Goal: Task Accomplishment & Management: Use online tool/utility

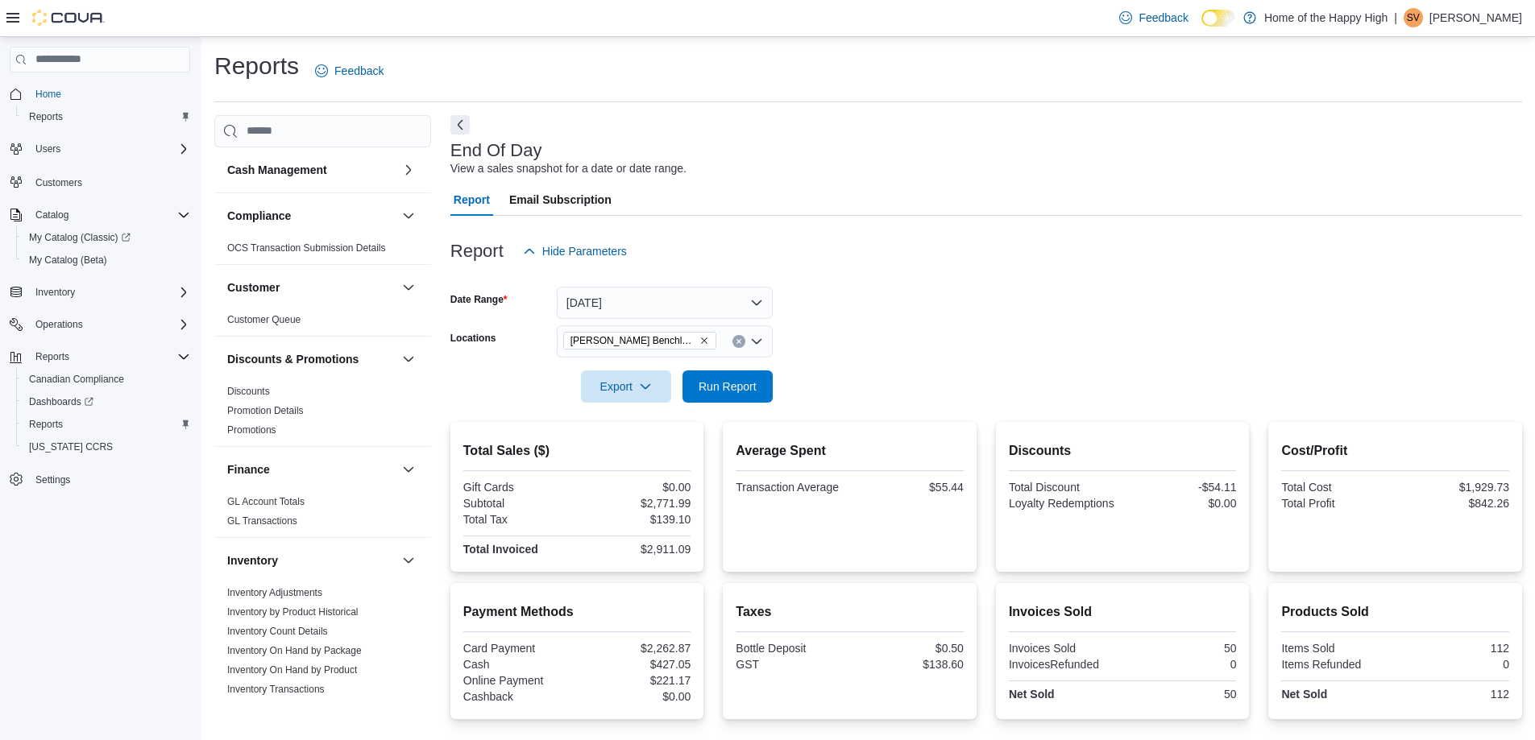
scroll to position [806, 0]
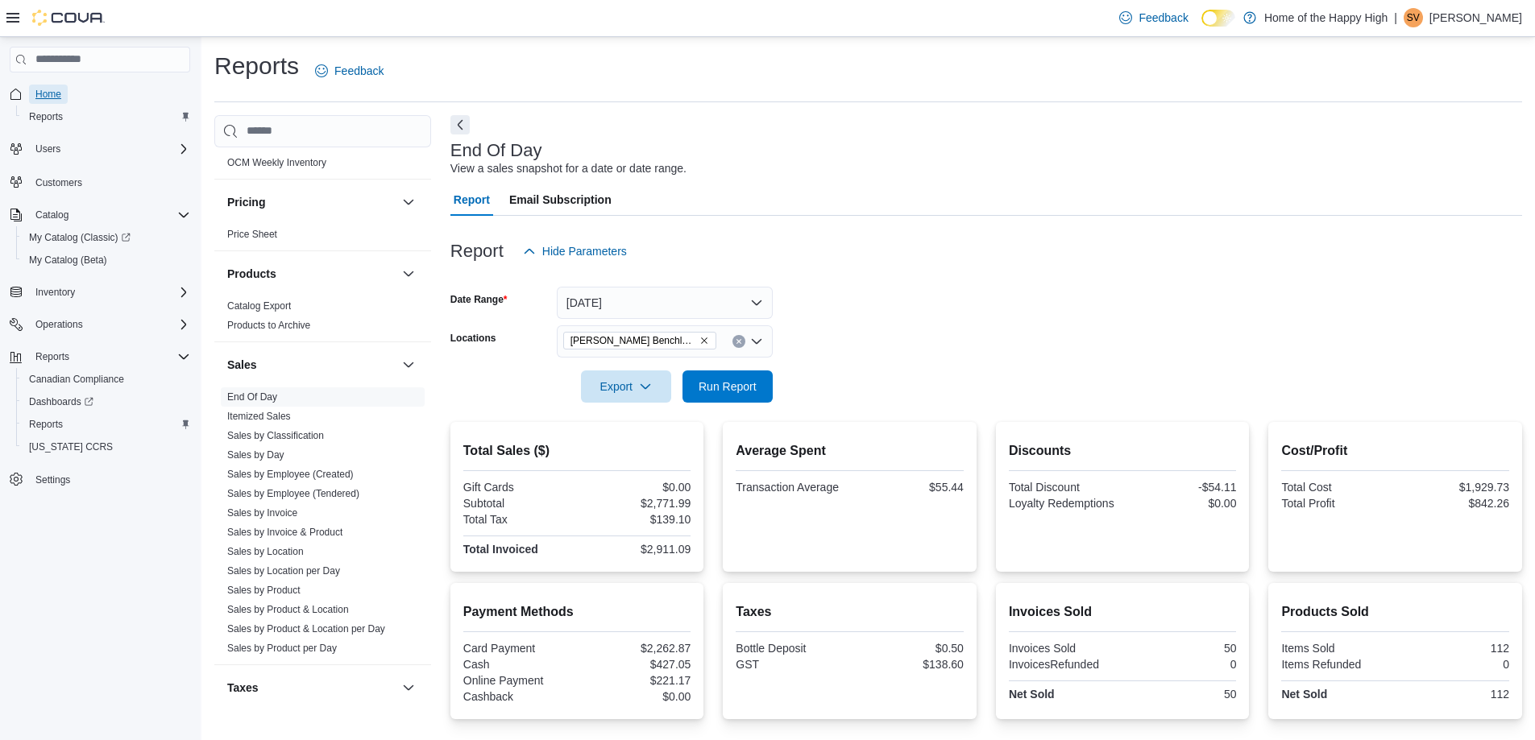
click at [48, 91] on span "Home" at bounding box center [48, 94] width 26 height 13
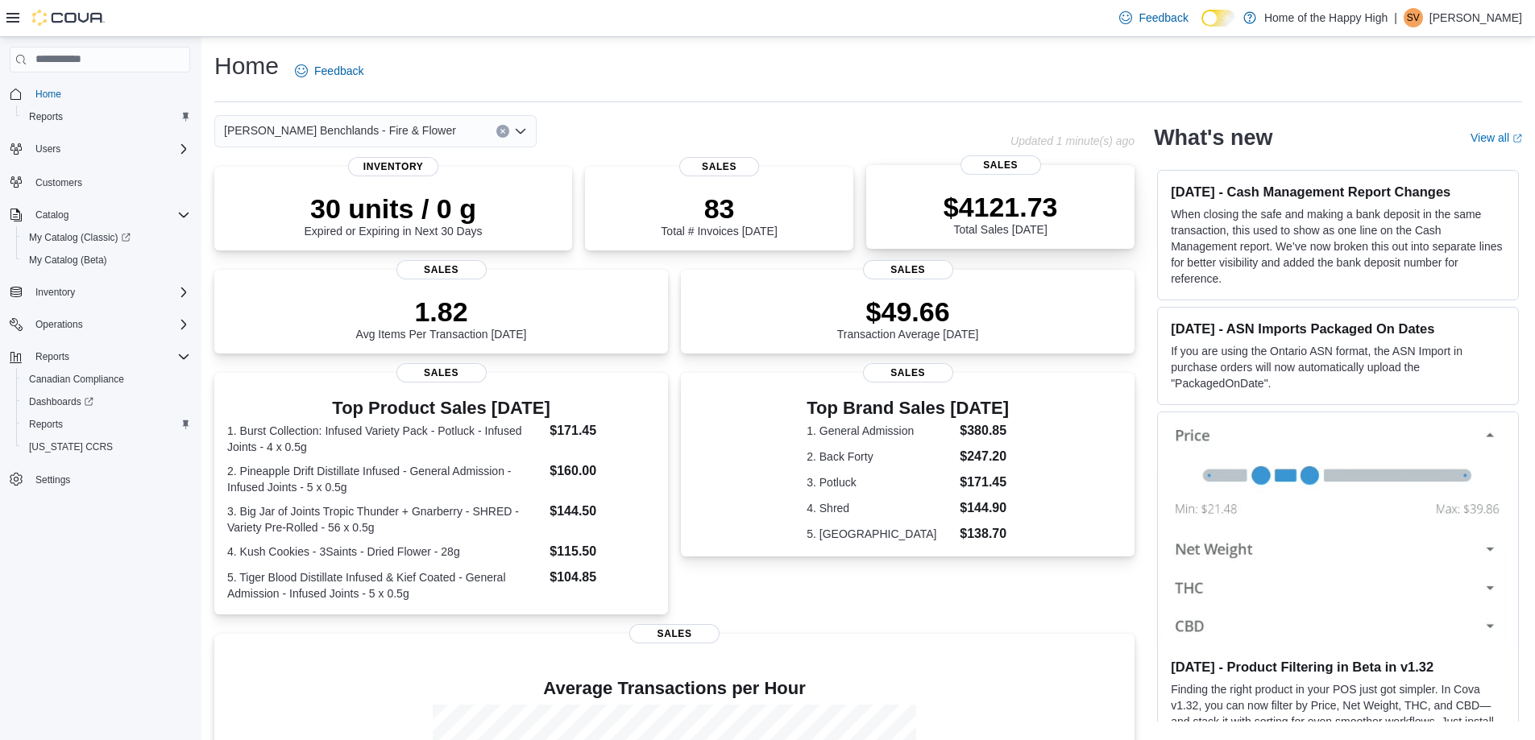
click at [1016, 211] on p "$4121.73" at bounding box center [1000, 207] width 114 height 32
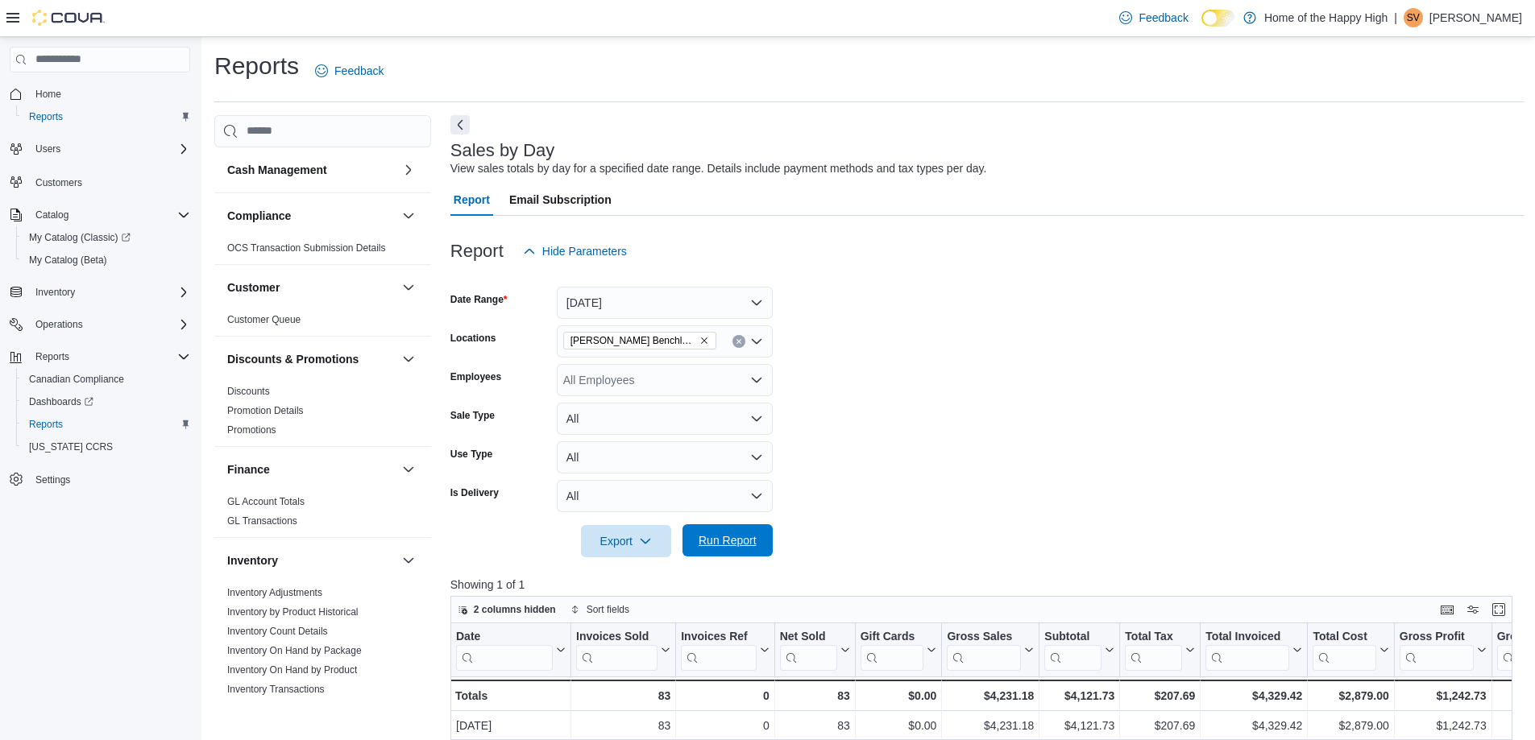
click at [739, 543] on span "Run Report" at bounding box center [727, 540] width 58 height 16
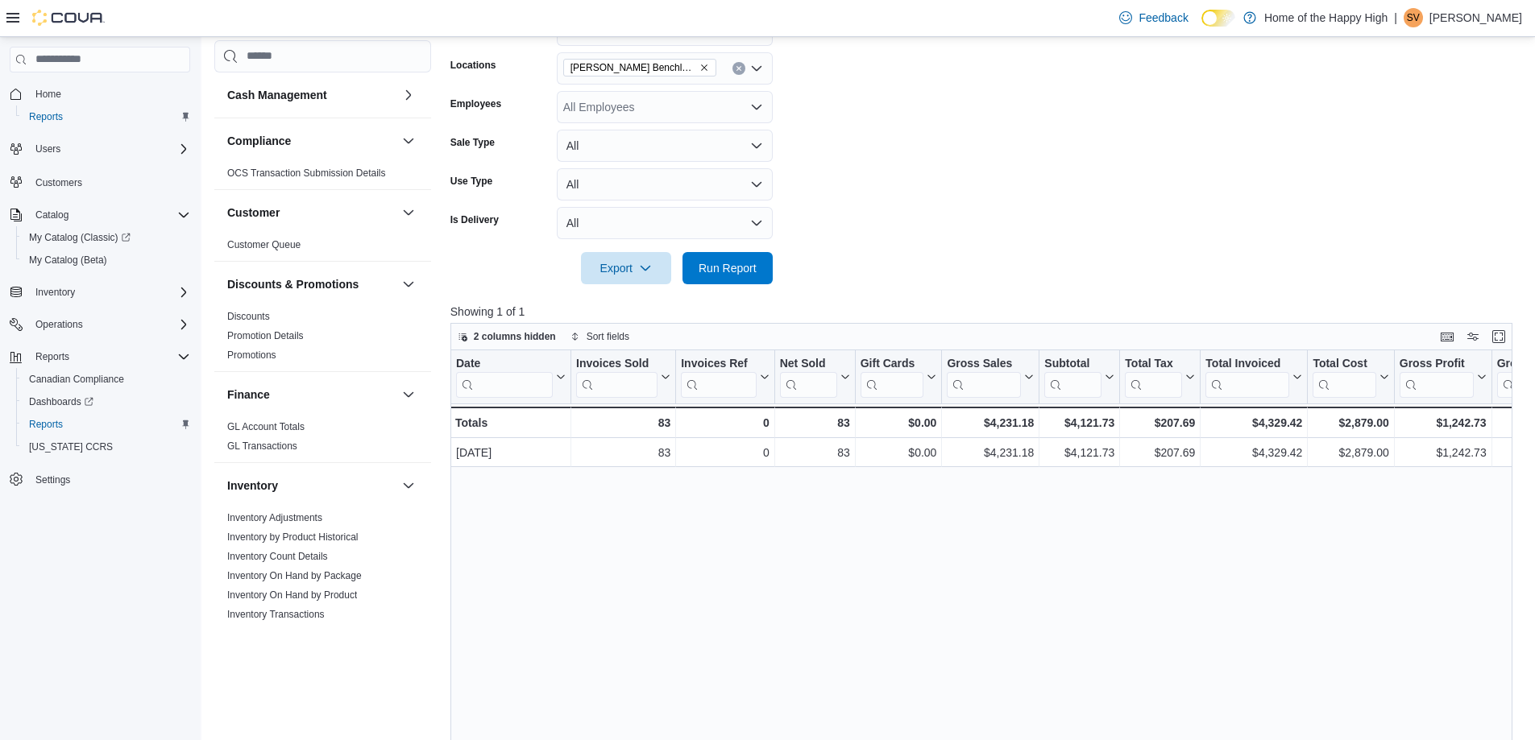
scroll to position [322, 0]
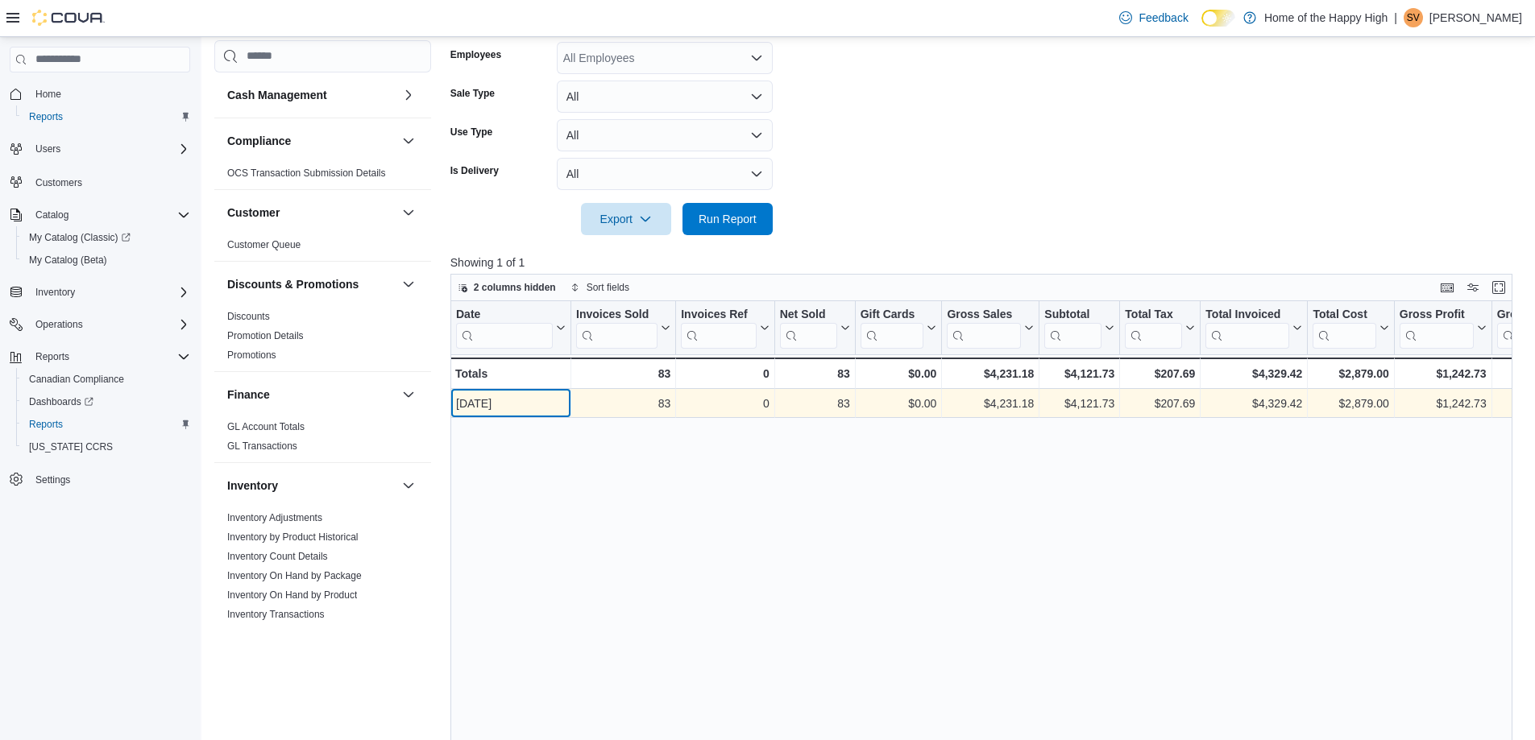
click at [516, 407] on div "Oct 10, 2025" at bounding box center [511, 403] width 110 height 19
click at [992, 405] on div "$4,231.18" at bounding box center [990, 403] width 87 height 19
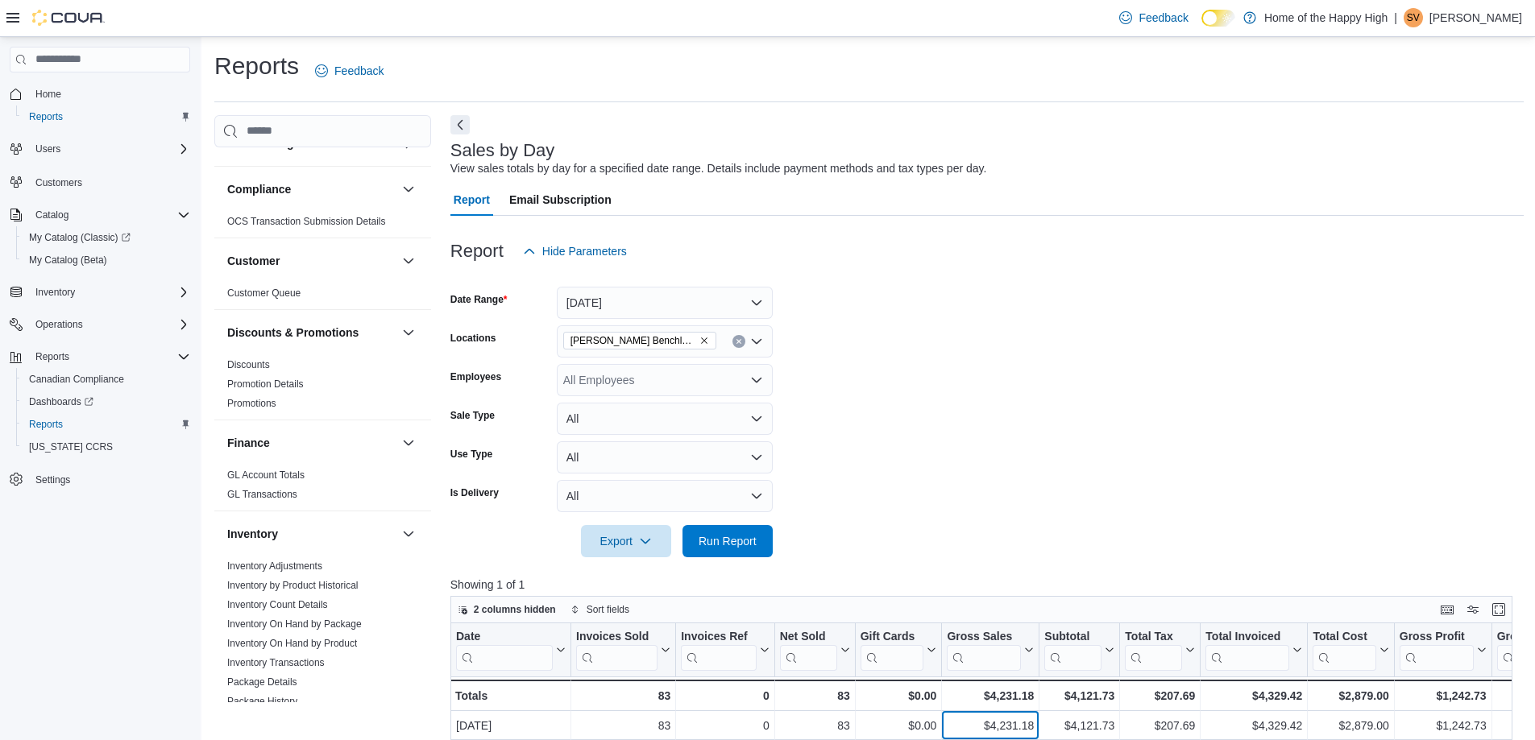
scroll to position [0, 0]
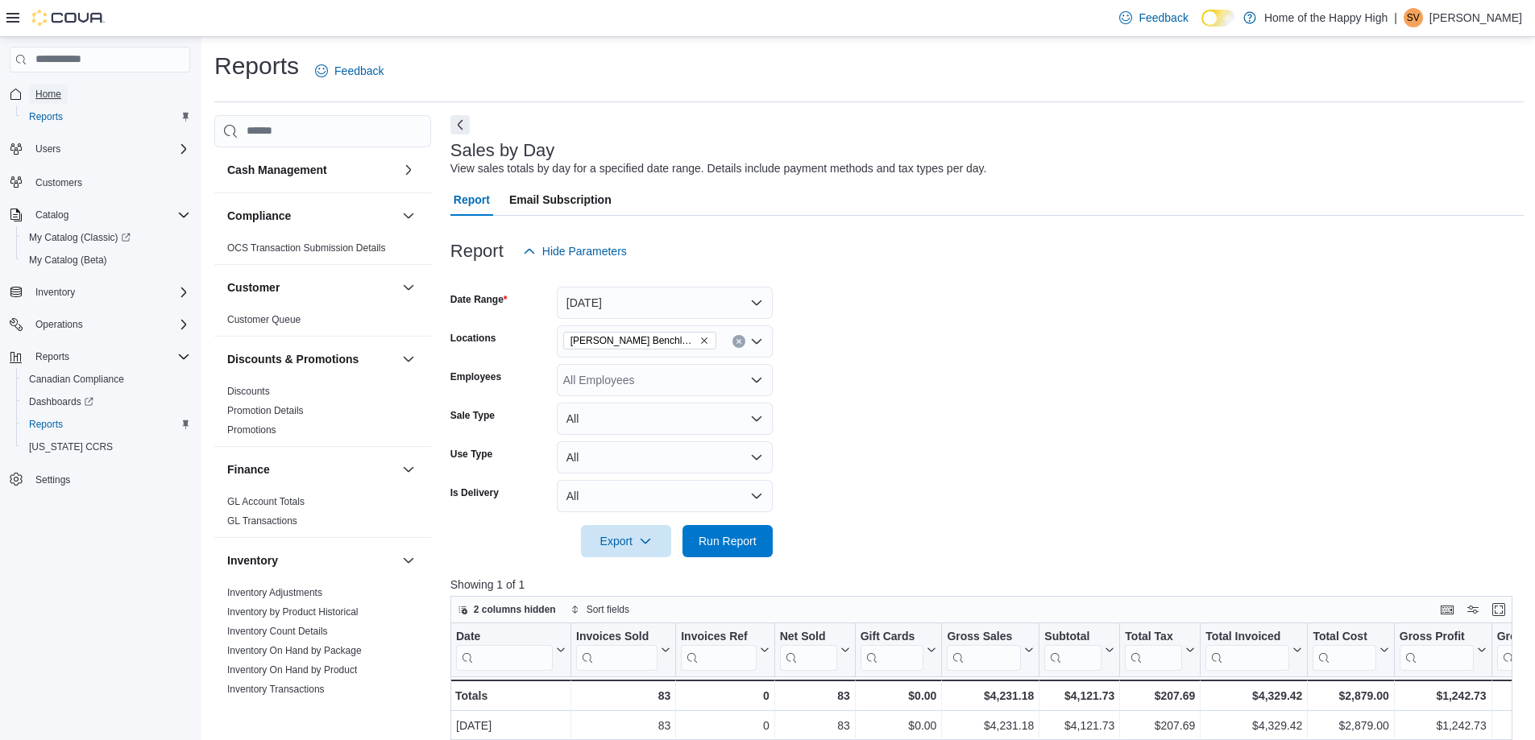
click at [58, 97] on span "Home" at bounding box center [48, 94] width 26 height 13
